Goal: Navigation & Orientation: Go to known website

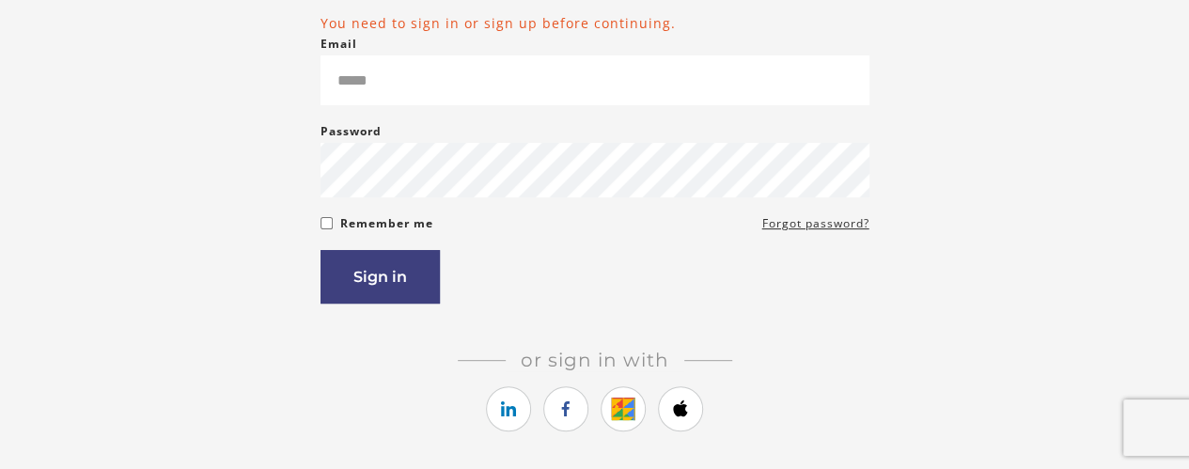
scroll to position [388, 0]
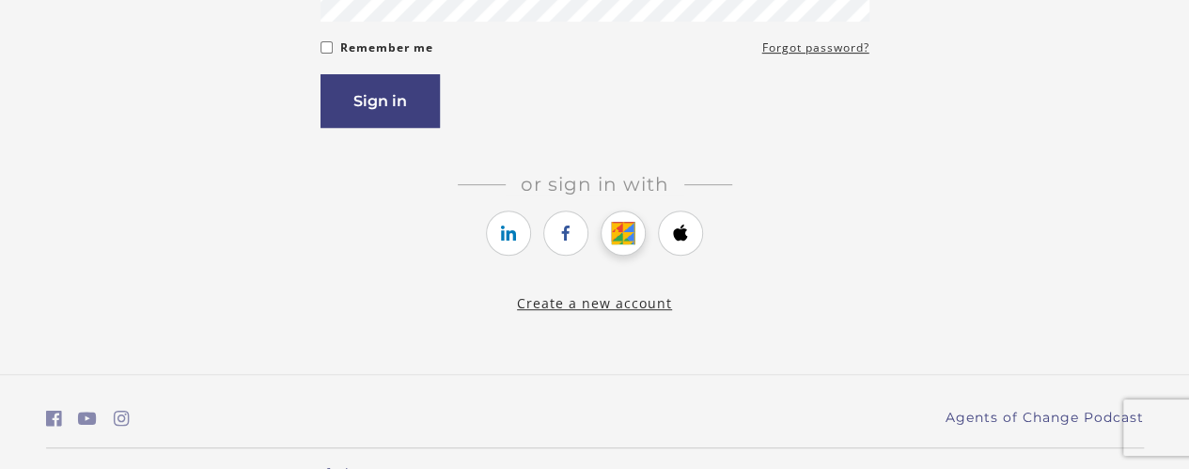
click at [605, 230] on link "https://courses.thinkific.com/users/auth/google?ss%5Breferral%5D=&ss%5Buser_ret…" at bounding box center [622, 232] width 45 height 45
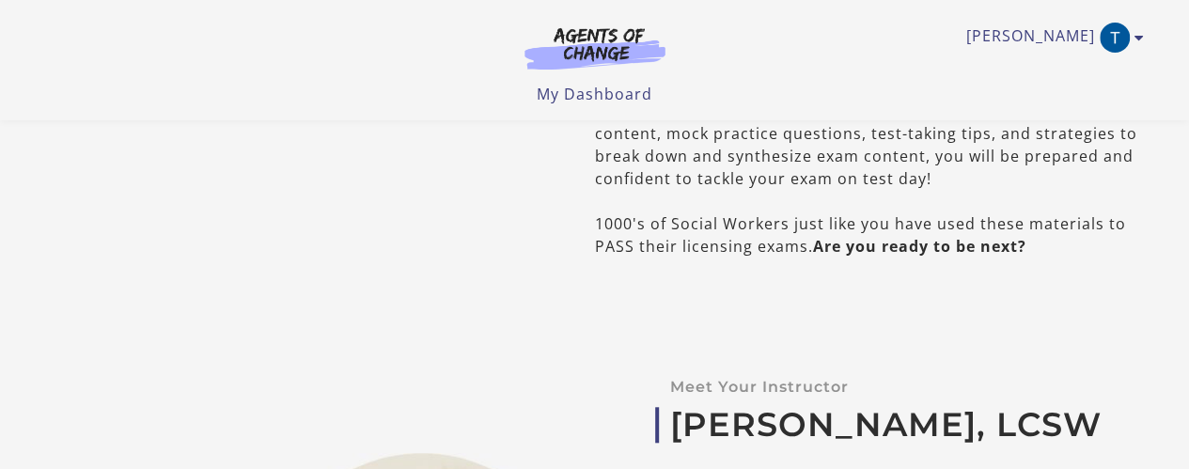
scroll to position [228, 0]
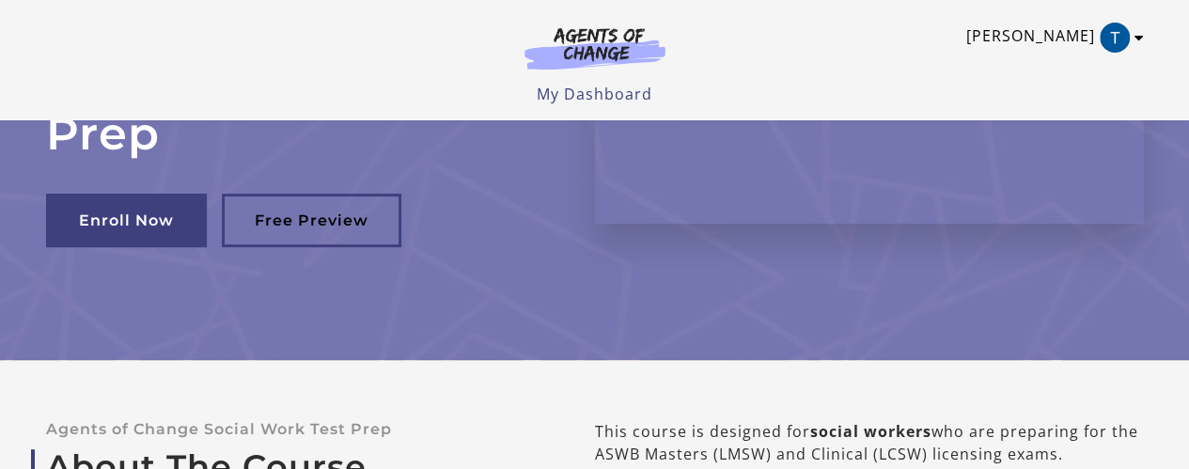
click at [1127, 42] on img "Toggle menu" at bounding box center [1114, 38] width 30 height 30
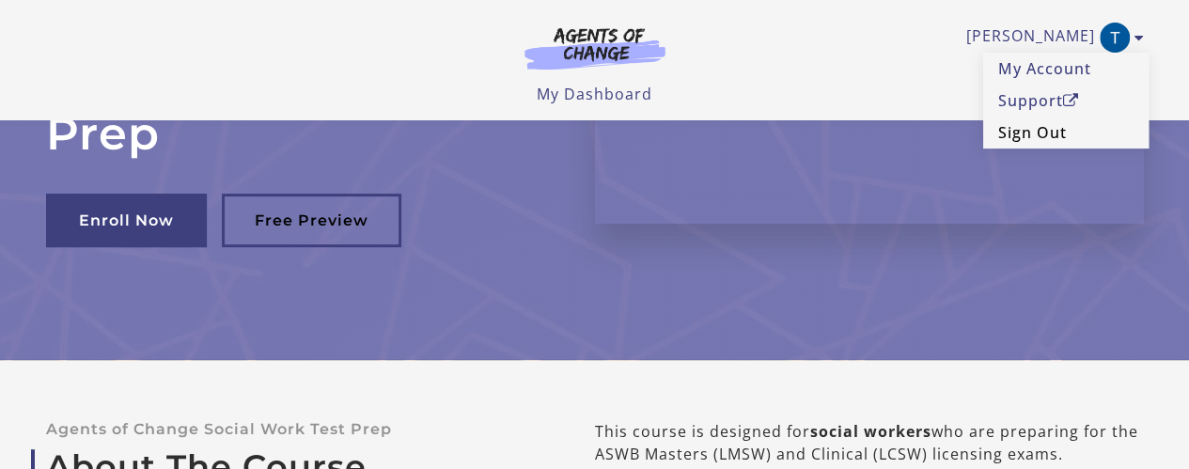
click at [1028, 138] on link "Sign Out" at bounding box center [1065, 133] width 165 height 32
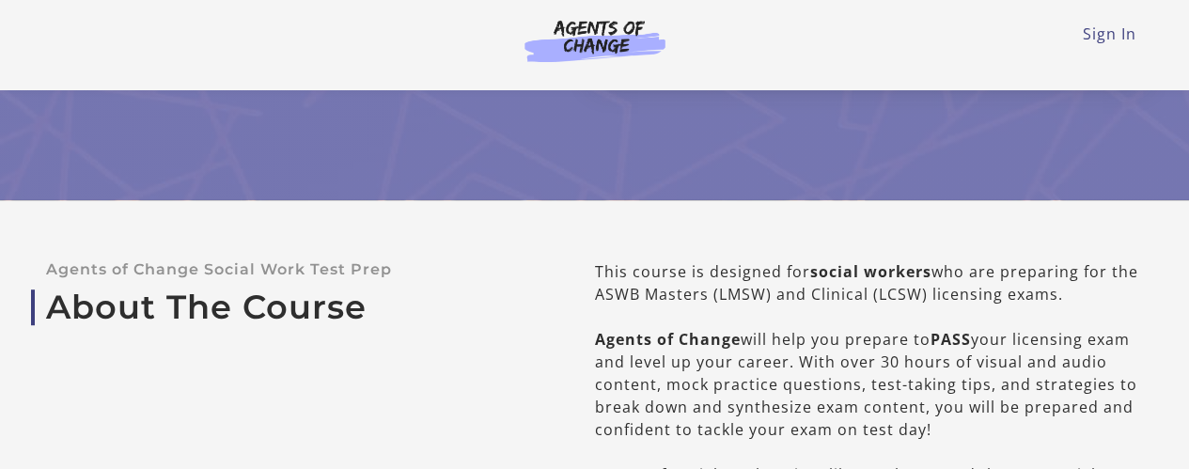
scroll to position [564, 0]
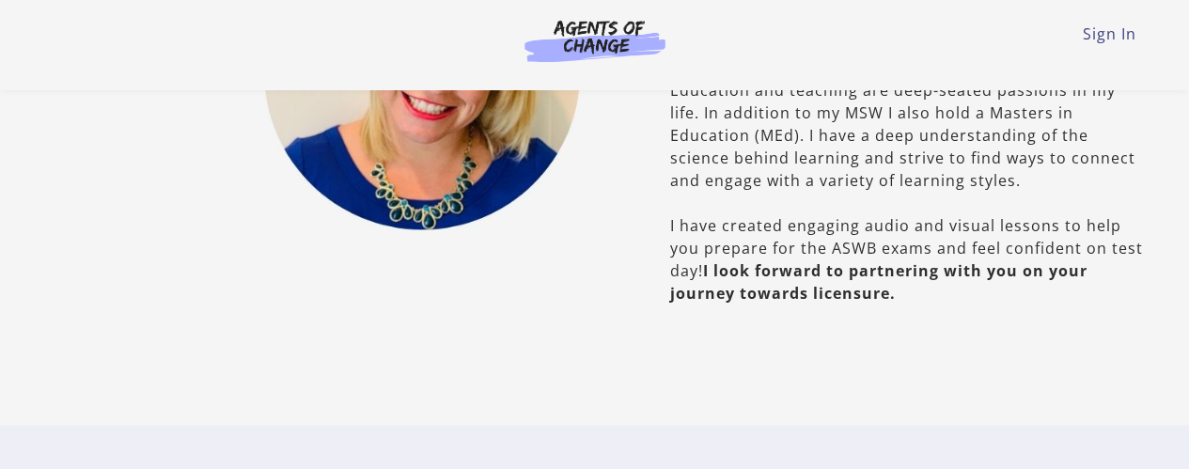
scroll to position [1265, 0]
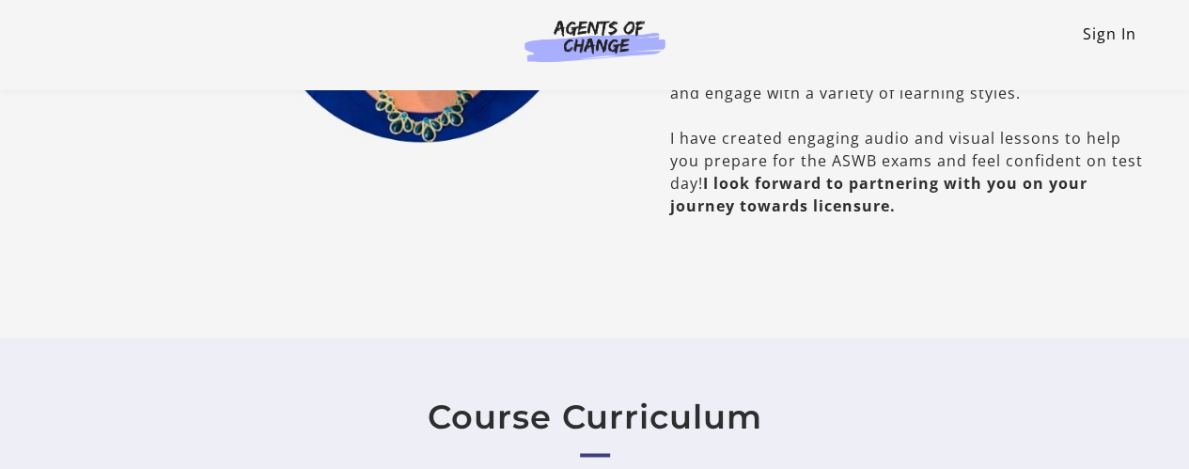
click at [1111, 23] on link "Sign In" at bounding box center [1109, 33] width 54 height 21
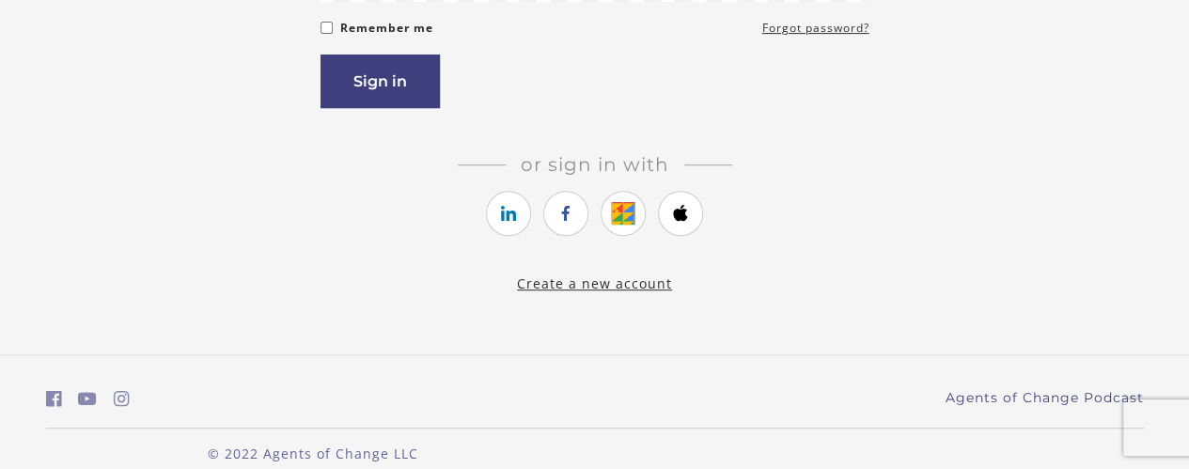
scroll to position [413, 0]
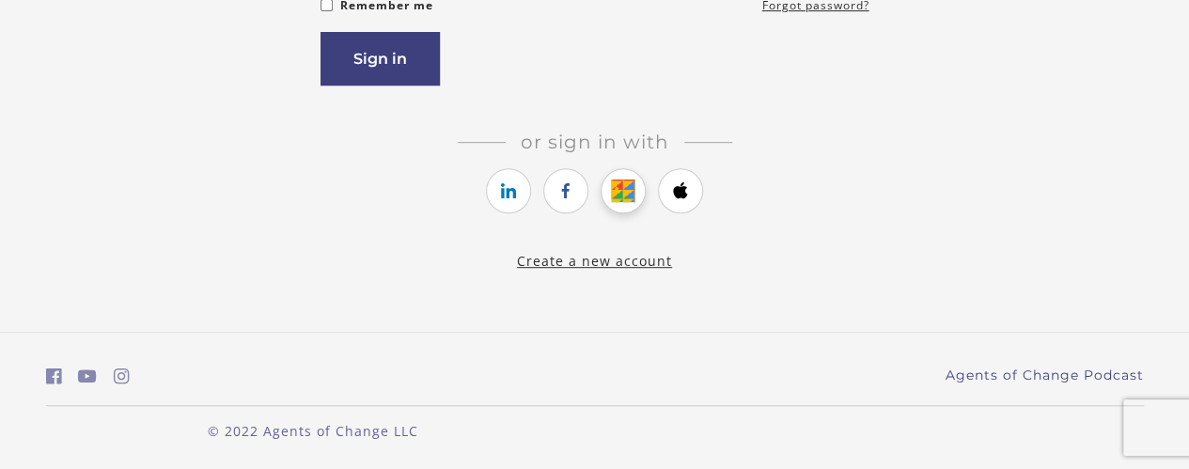
click at [614, 184] on icon "https://courses.thinkific.com/users/auth/google?ss%5Breferral%5D=&ss%5Buser_ret…" at bounding box center [623, 190] width 23 height 23
